Goal: Communication & Community: Answer question/provide support

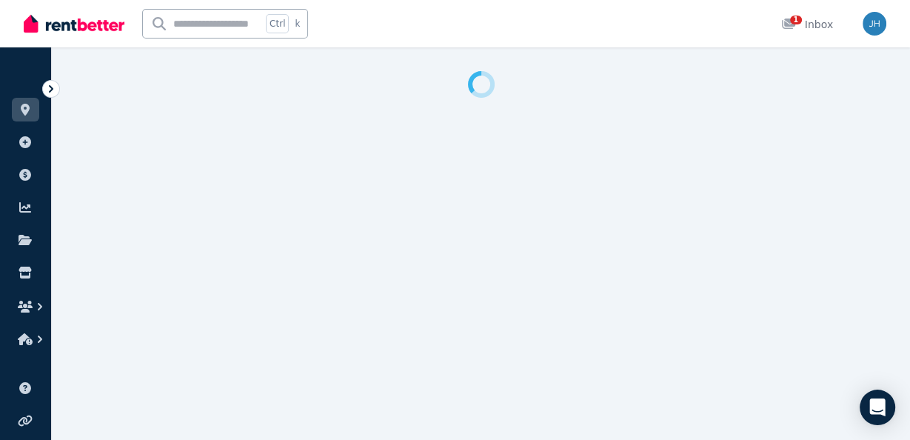
select select "**********"
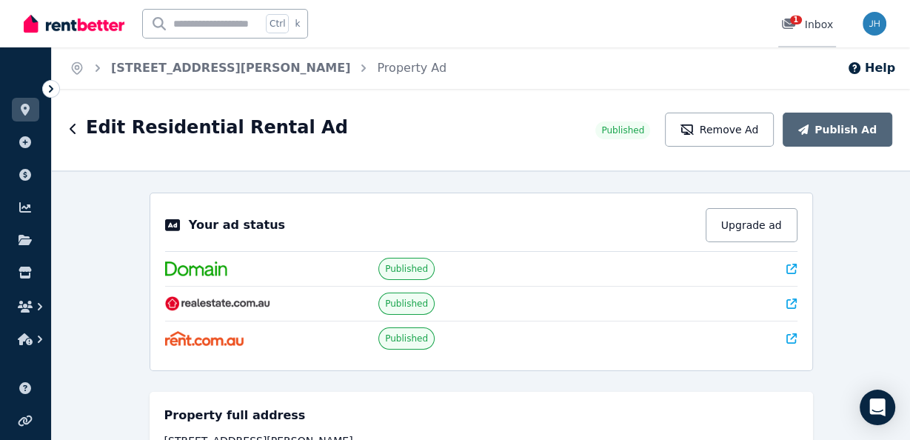
click at [808, 17] on div "1 Inbox" at bounding box center [807, 24] width 52 height 15
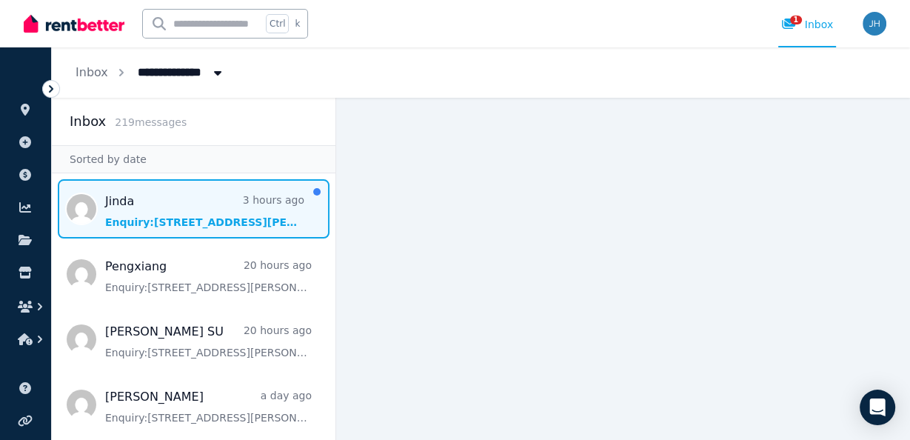
click at [209, 209] on span "Message list" at bounding box center [194, 208] width 284 height 59
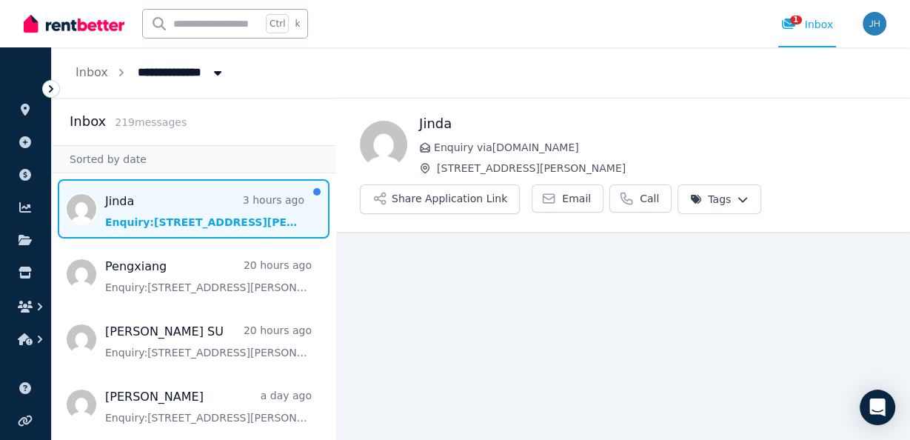
scroll to position [11, 0]
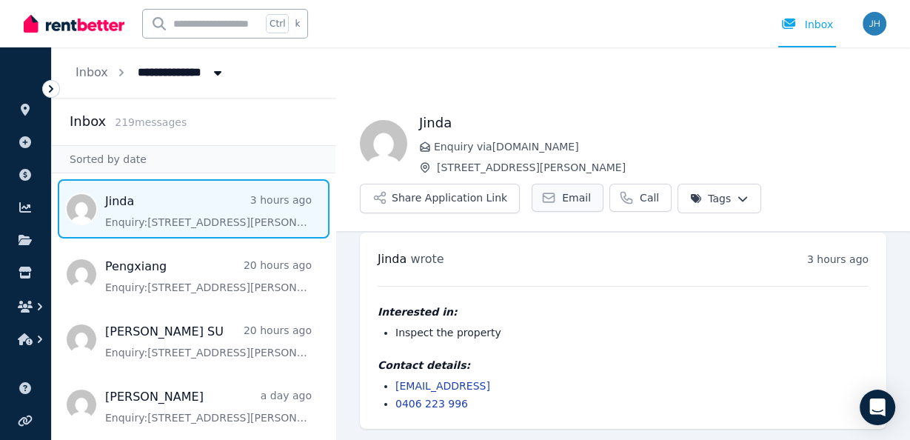
click at [566, 195] on span "Email" at bounding box center [576, 197] width 29 height 15
drag, startPoint x: 534, startPoint y: 385, endPoint x: 396, endPoint y: 386, distance: 137.7
click at [396, 386] on li "antonio970402@hotmail.con" at bounding box center [631, 385] width 473 height 15
drag, startPoint x: 406, startPoint y: 385, endPoint x: 517, endPoint y: 389, distance: 110.4
copy link "antonio970402@hotmail.con"
